Goal: Task Accomplishment & Management: Manage account settings

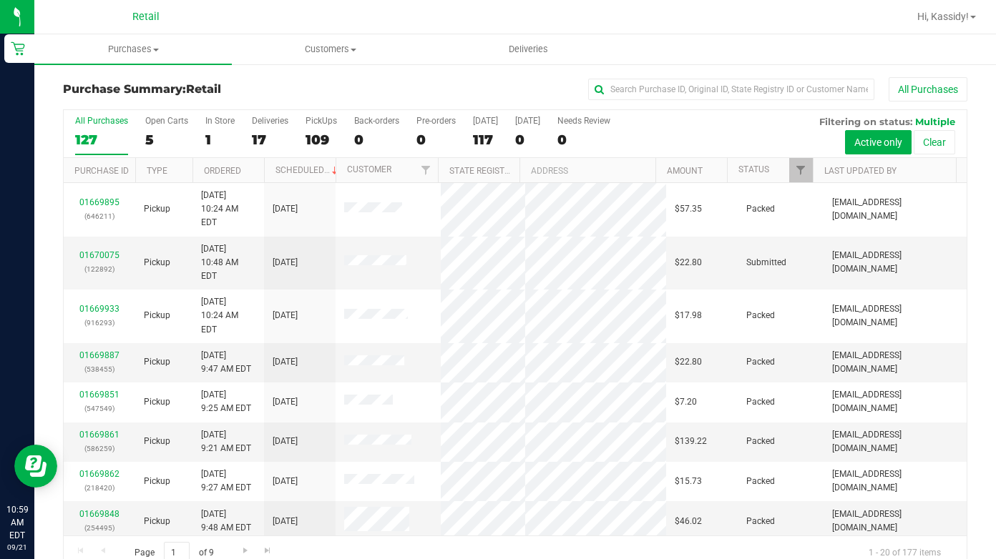
click at [147, 72] on div "Purchase Summary: Retail All Purchases All Purchases 127 Open Carts 5 In Store …" at bounding box center [514, 324] width 961 height 522
click at [140, 48] on span "Purchases" at bounding box center [132, 49] width 197 height 13
click at [137, 116] on li "All purchases" at bounding box center [132, 120] width 197 height 17
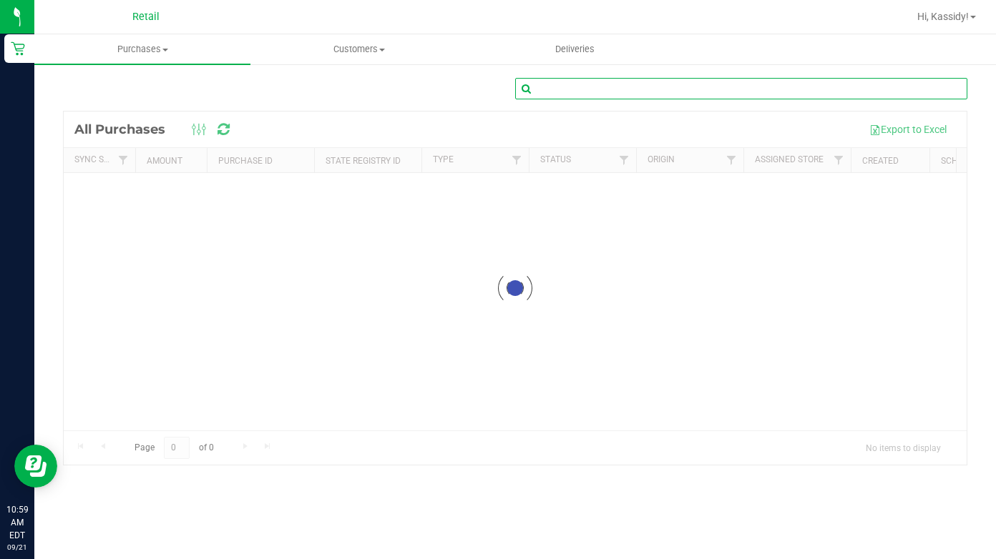
click at [697, 88] on input "text" at bounding box center [741, 88] width 452 height 21
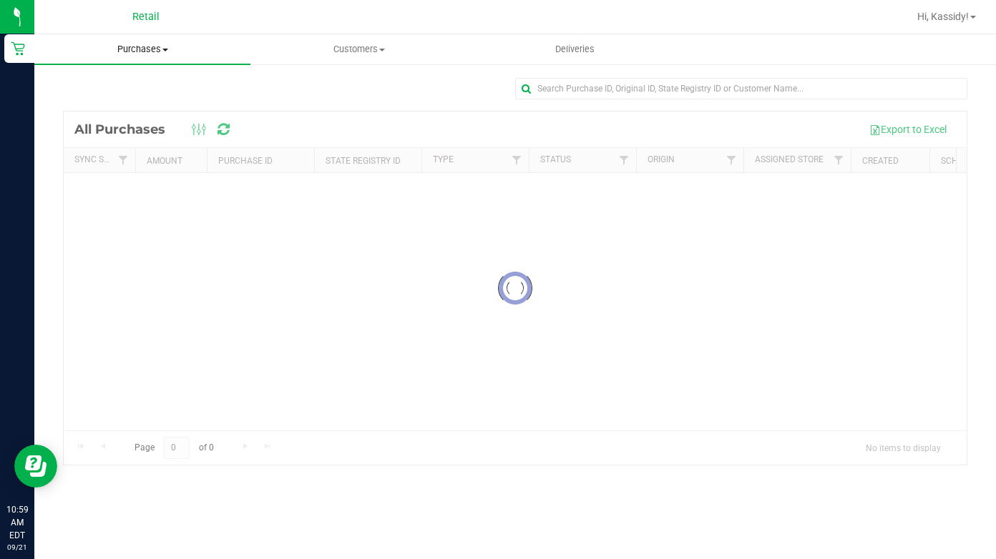
click at [140, 51] on span "Purchases" at bounding box center [142, 49] width 216 height 13
click at [99, 83] on span "Summary of purchases" at bounding box center [107, 86] width 147 height 12
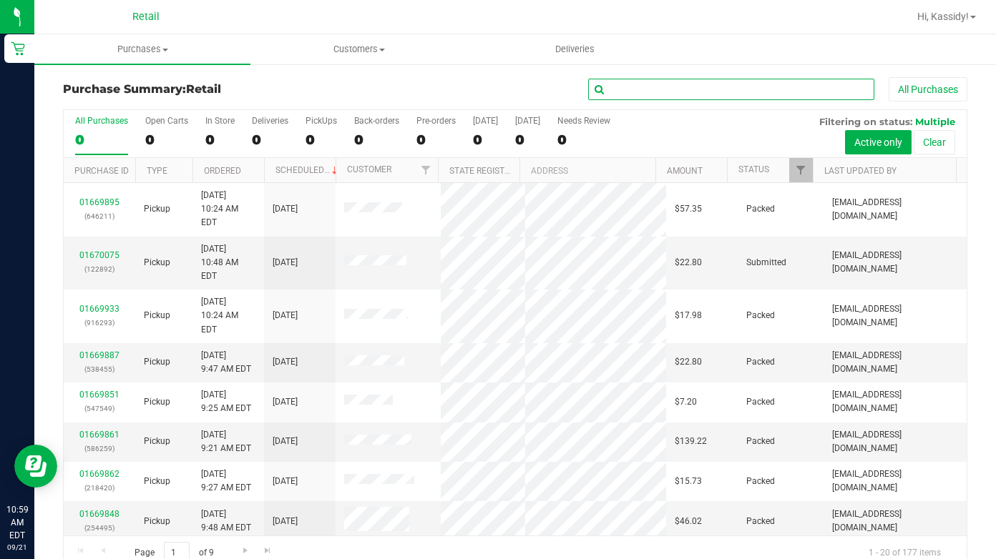
click at [675, 89] on input "text" at bounding box center [731, 89] width 286 height 21
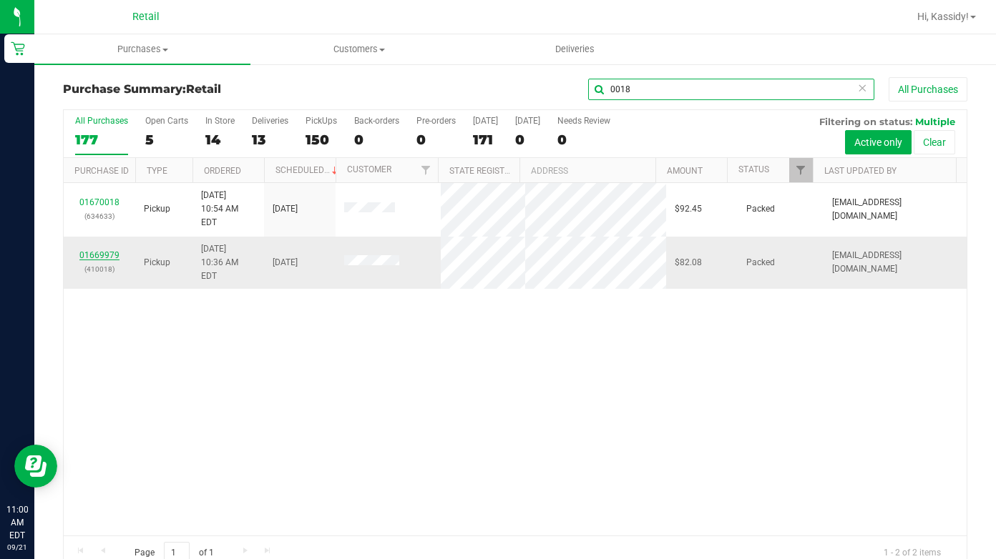
type input "0018"
click at [103, 250] on link "01669979" at bounding box center [99, 255] width 40 height 10
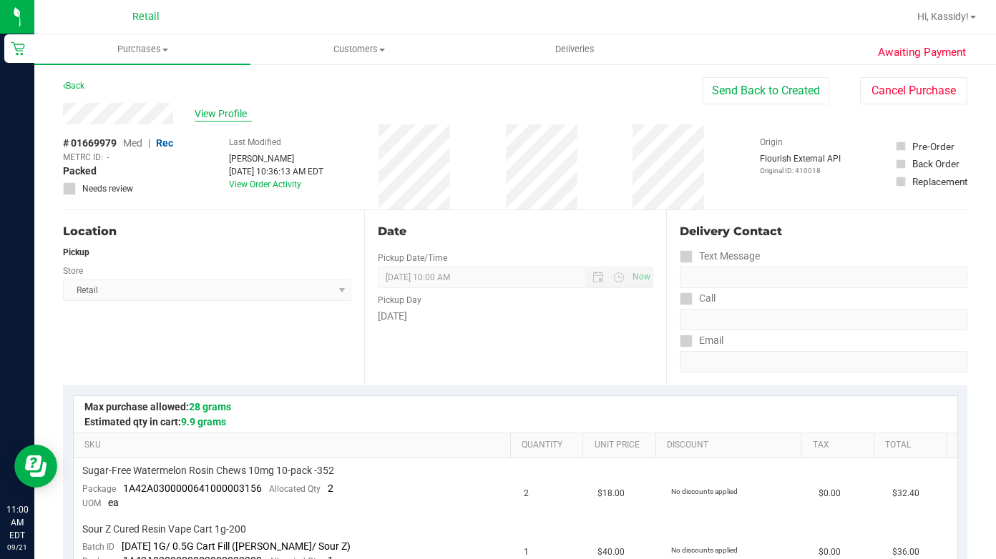
click at [216, 114] on span "View Profile" at bounding box center [223, 114] width 57 height 15
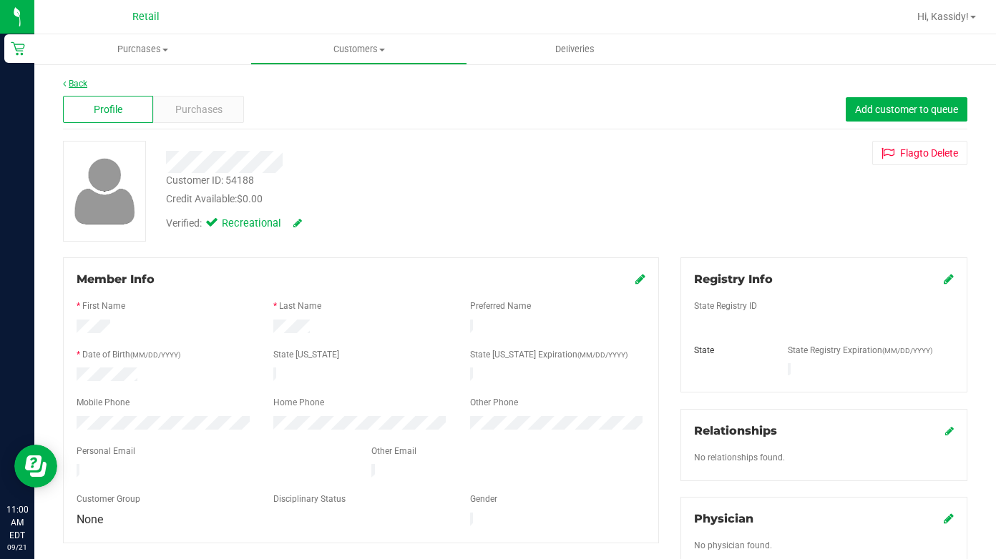
click at [83, 86] on link "Back" at bounding box center [75, 84] width 24 height 10
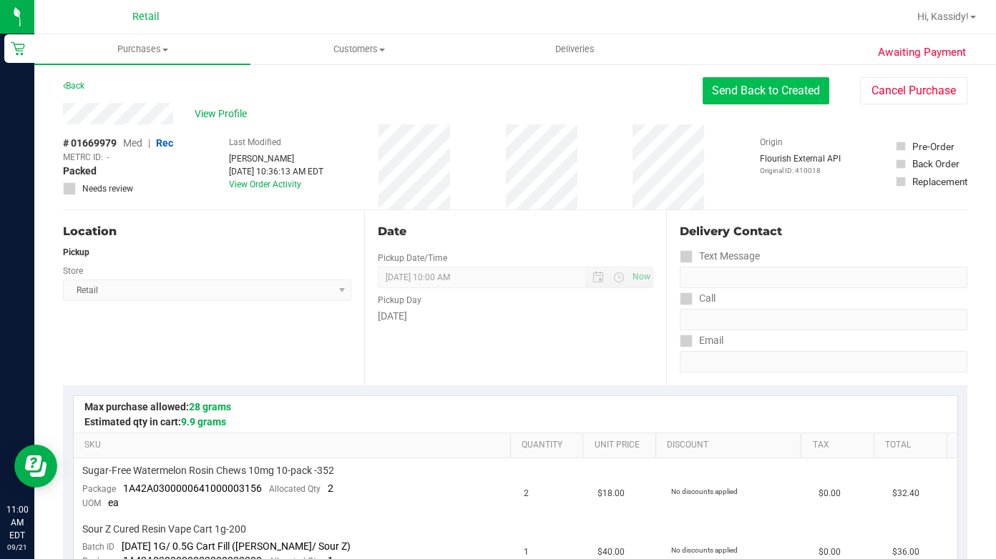
click at [743, 102] on button "Send Back to Created" at bounding box center [765, 90] width 127 height 27
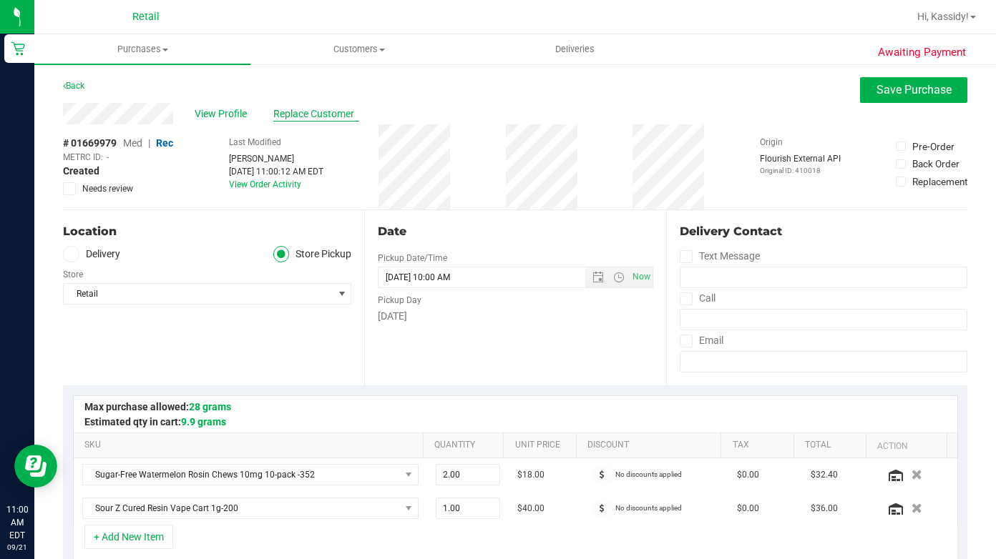
click at [304, 121] on span "Replace Customer" at bounding box center [316, 114] width 86 height 15
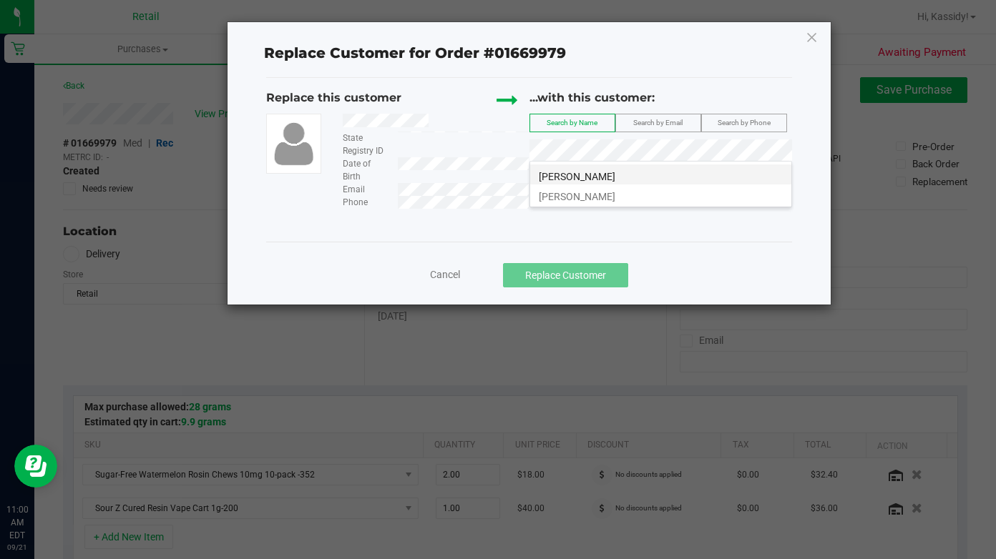
click at [631, 173] on li "[PERSON_NAME]" at bounding box center [660, 174] width 261 height 20
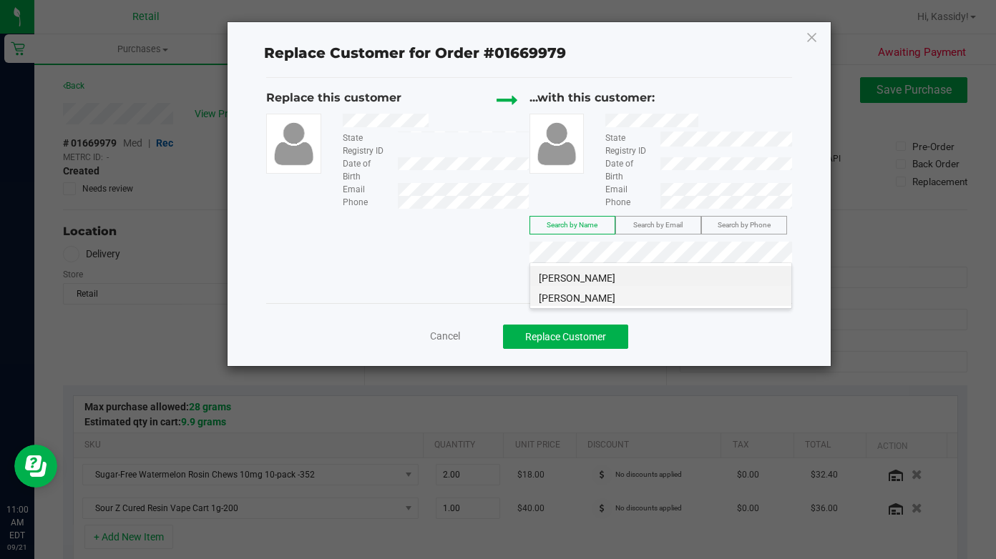
click at [649, 291] on li "[PERSON_NAME]" at bounding box center [660, 296] width 261 height 20
click at [451, 330] on span "Cancel" at bounding box center [445, 335] width 30 height 11
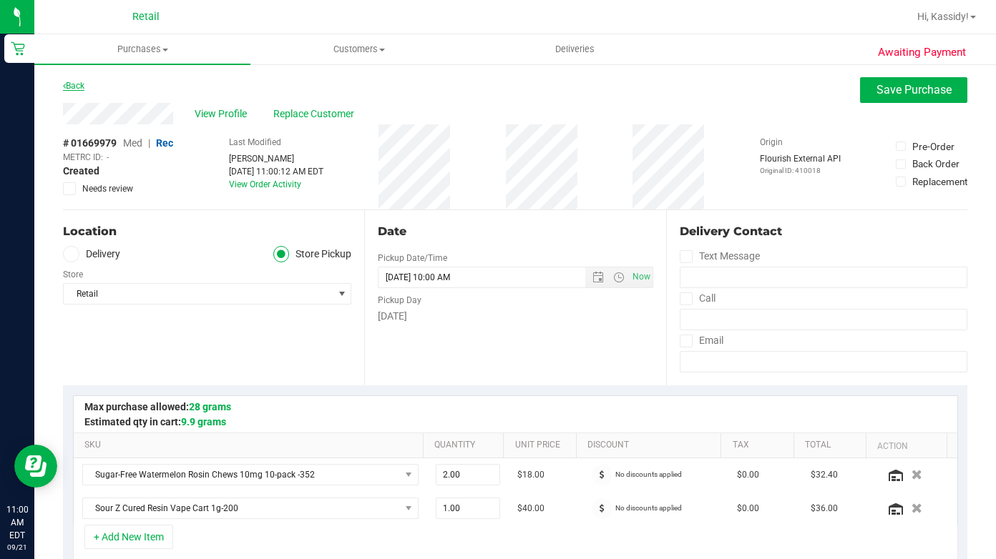
click at [73, 85] on link "Back" at bounding box center [73, 86] width 21 height 10
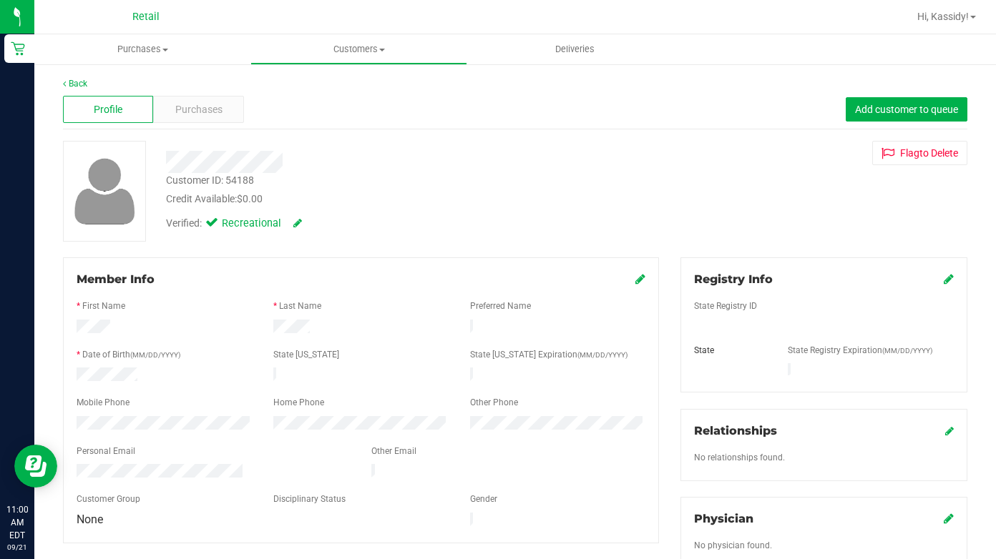
click at [635, 278] on icon at bounding box center [640, 278] width 10 height 11
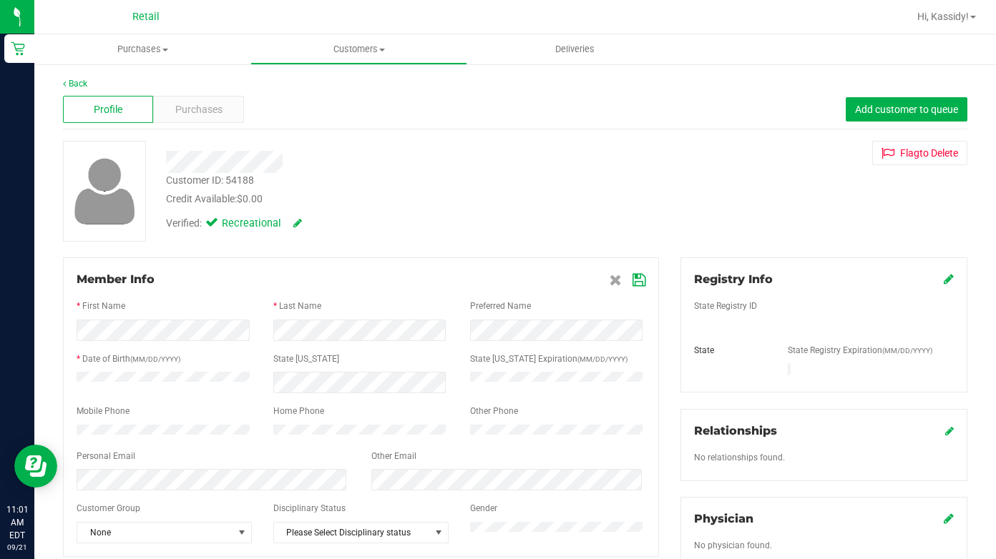
drag, startPoint x: 420, startPoint y: 215, endPoint x: 427, endPoint y: 212, distance: 7.7
click at [420, 215] on div "Verified: Recreational" at bounding box center [386, 222] width 463 height 31
click at [638, 281] on div "Member Info * First Name * Last Name Preferred Name * Date of Birth (MM/DD/YYYY…" at bounding box center [361, 407] width 596 height 300
click at [633, 277] on icon at bounding box center [638, 280] width 13 height 11
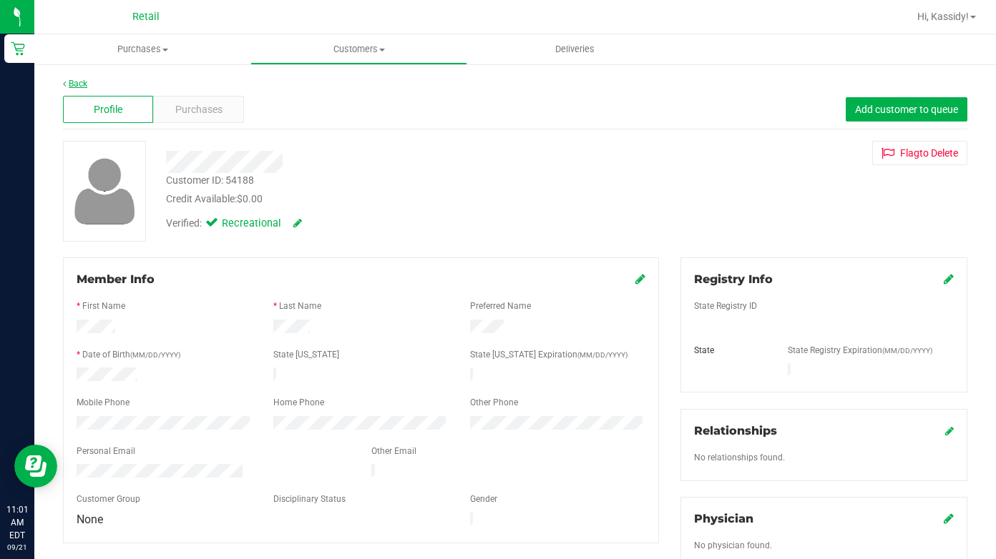
click at [87, 82] on link "Back" at bounding box center [75, 84] width 24 height 10
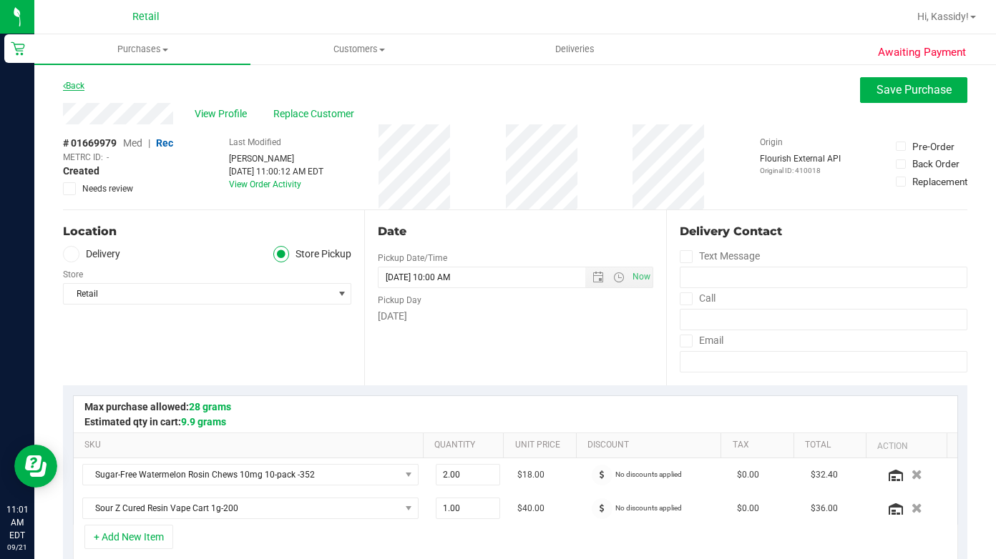
click at [69, 84] on link "Back" at bounding box center [73, 86] width 21 height 10
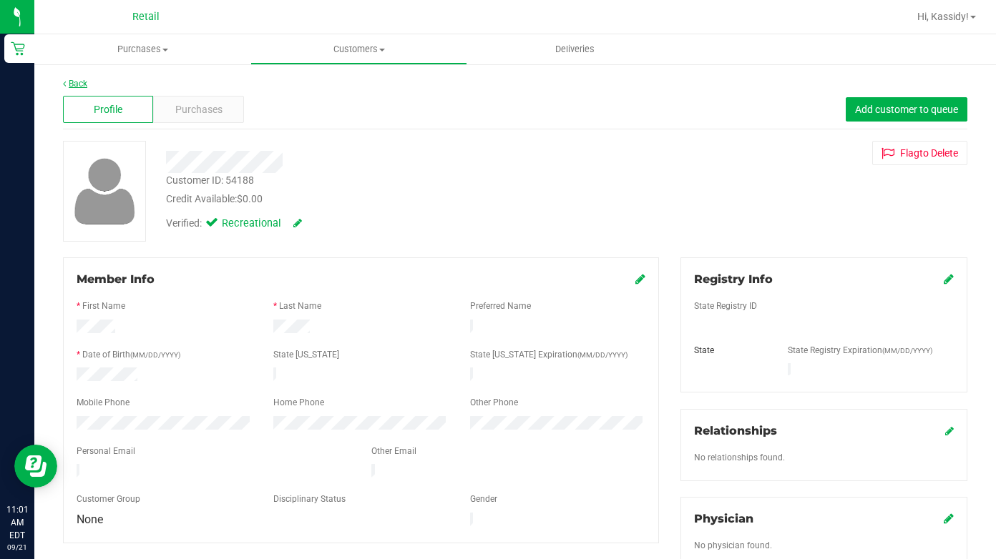
click at [64, 87] on icon at bounding box center [64, 83] width 3 height 9
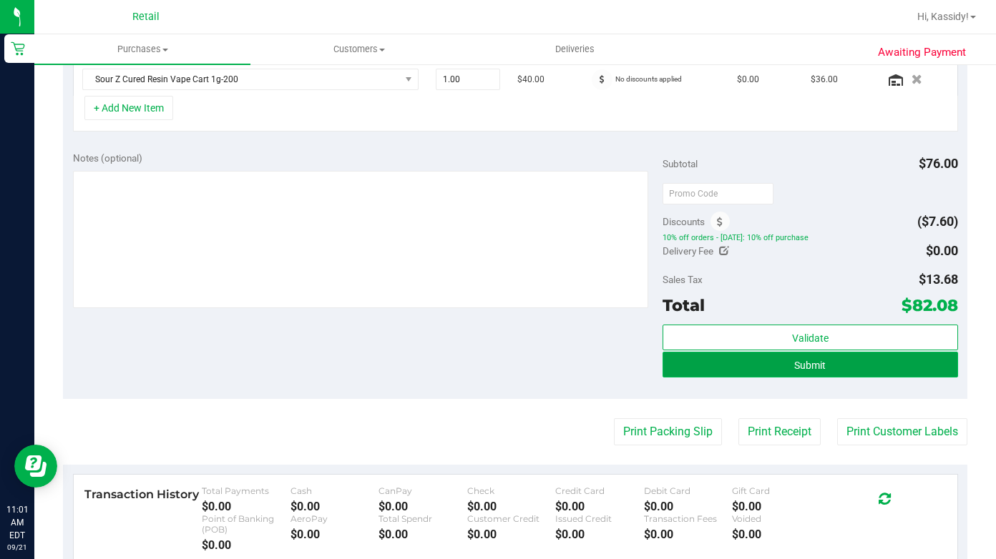
click at [764, 368] on button "Submit" at bounding box center [809, 365] width 295 height 26
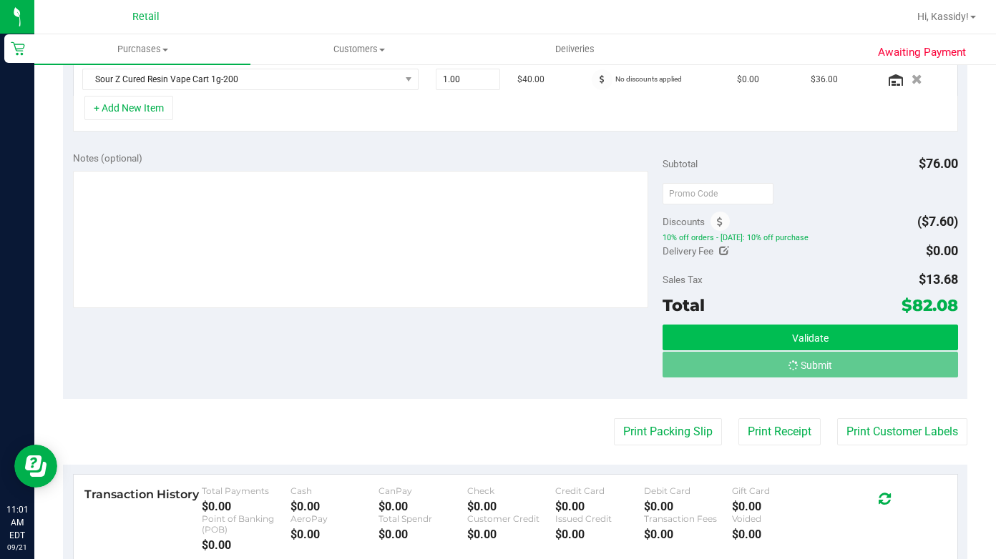
scroll to position [407, 0]
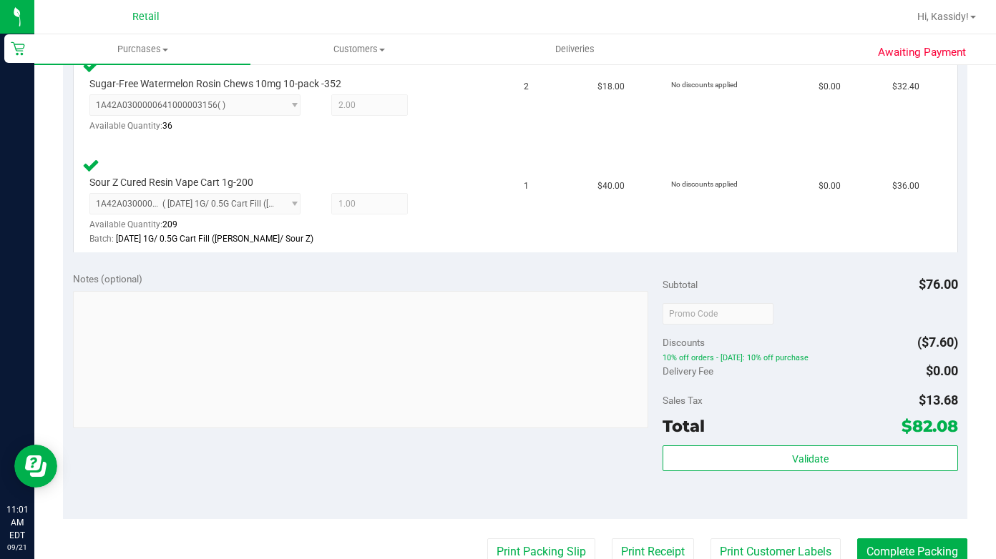
scroll to position [622, 0]
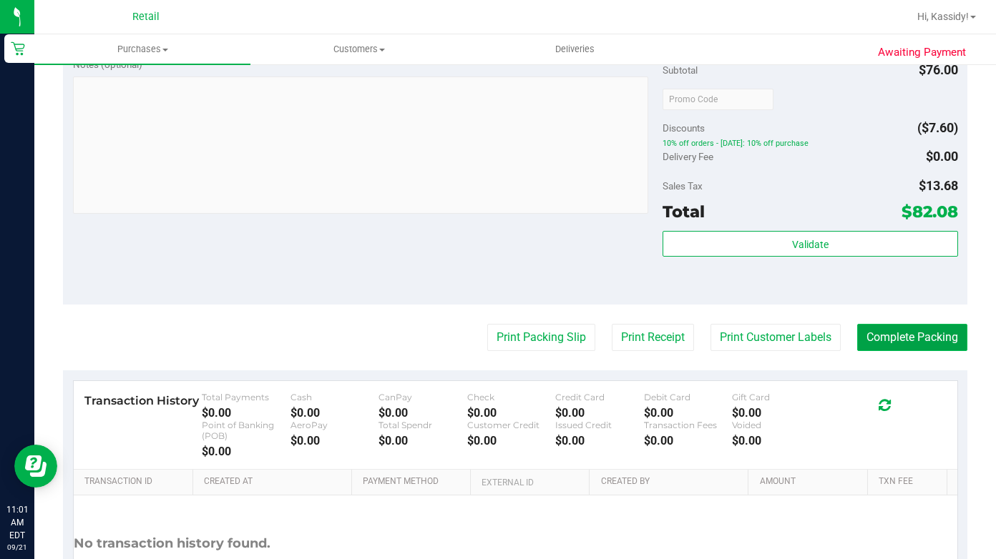
click at [859, 340] on button "Complete Packing" at bounding box center [912, 337] width 110 height 27
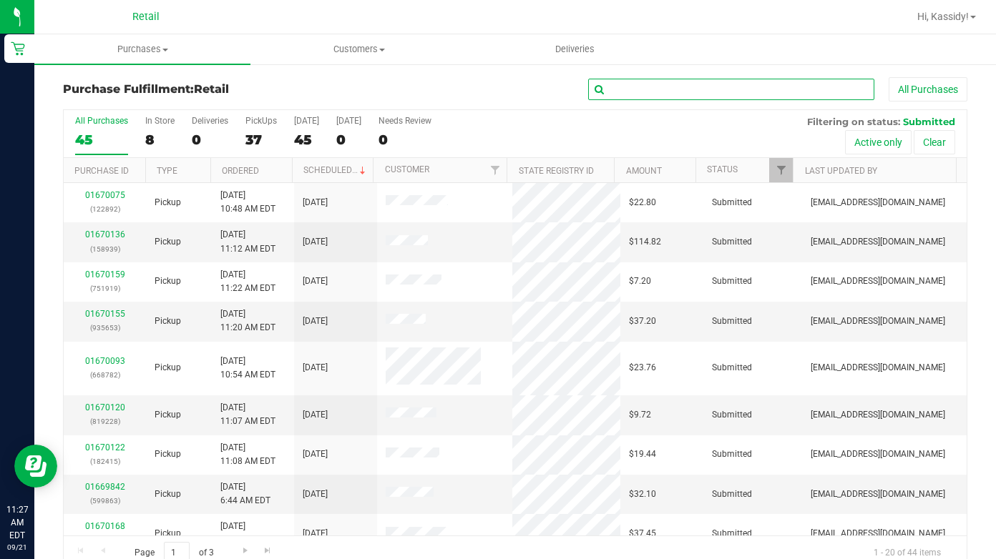
click at [668, 92] on input "text" at bounding box center [731, 89] width 286 height 21
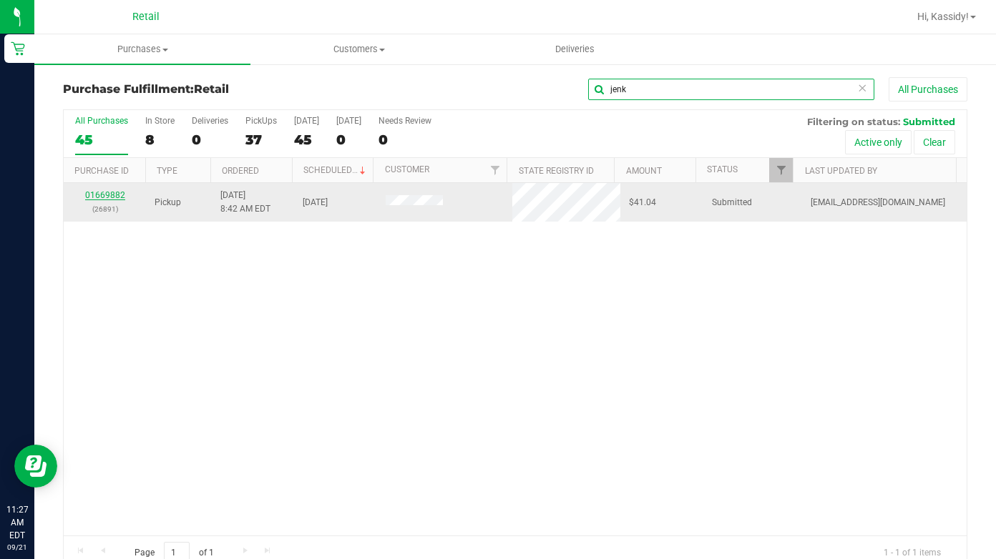
type input "jenk"
click at [112, 190] on link "01669882" at bounding box center [105, 195] width 40 height 10
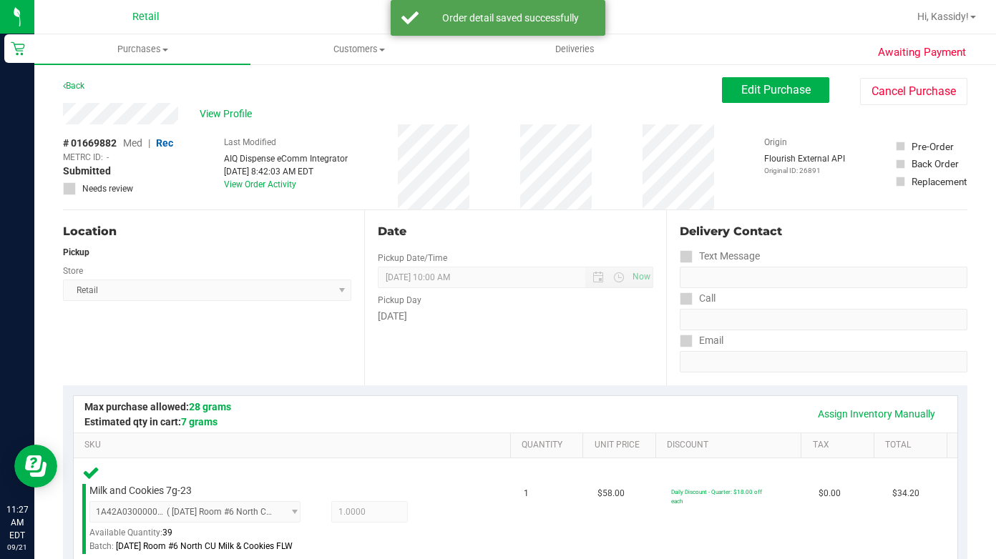
scroll to position [501, 0]
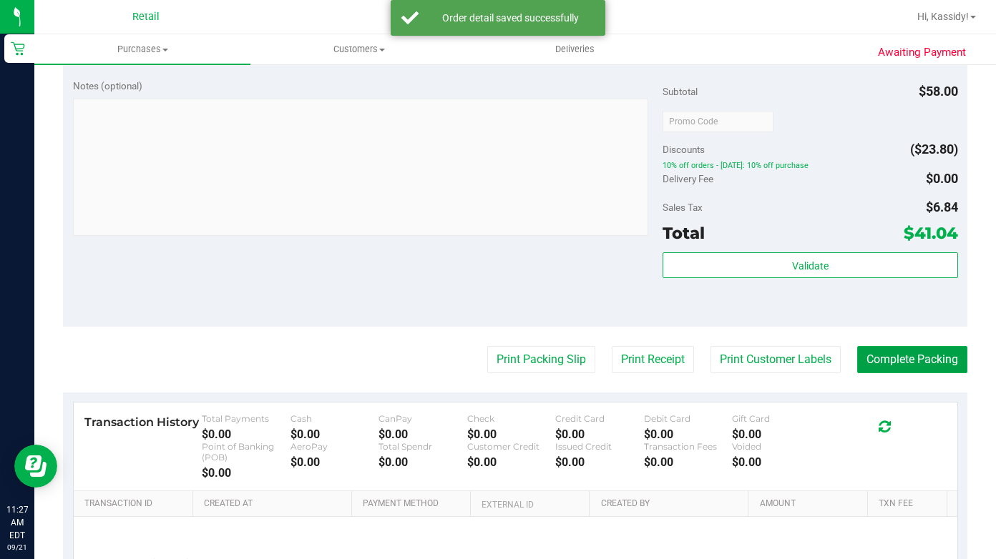
drag, startPoint x: 906, startPoint y: 348, endPoint x: 843, endPoint y: 378, distance: 70.4
click at [905, 350] on button "Complete Packing" at bounding box center [912, 359] width 110 height 27
